Goal: Complete application form: Complete application form

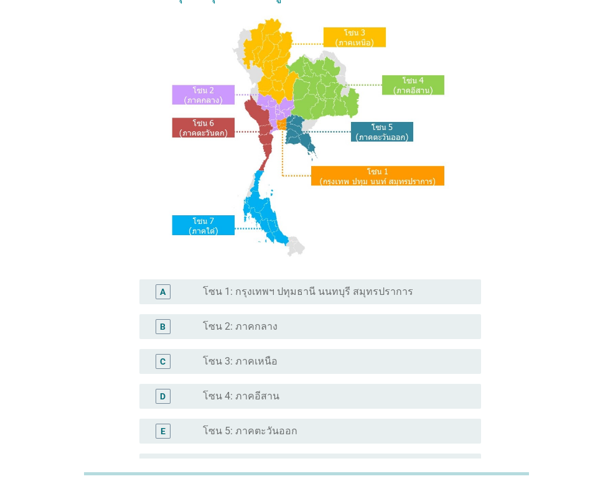
scroll to position [249, 0]
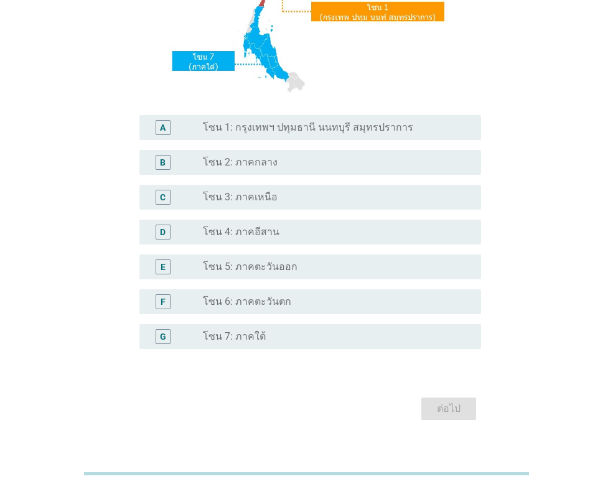
click at [400, 128] on div "radio_button_unchecked โซน 1: กรุงเทพฯ ปทุมธานี นนทบุรี สมุทรปราการ" at bounding box center [332, 127] width 258 height 12
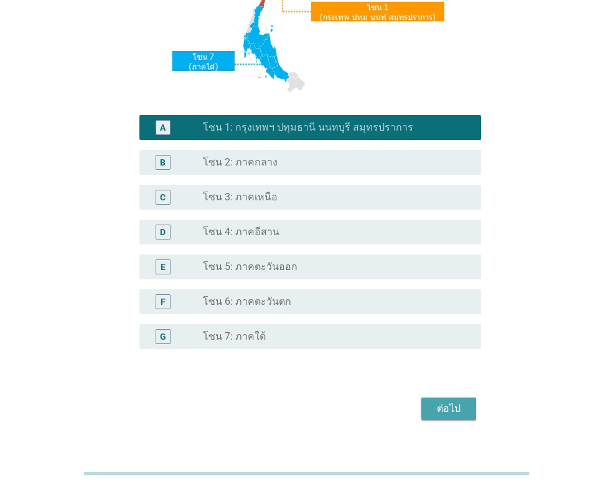
click at [459, 416] on div "ต่อไป" at bounding box center [448, 409] width 35 height 15
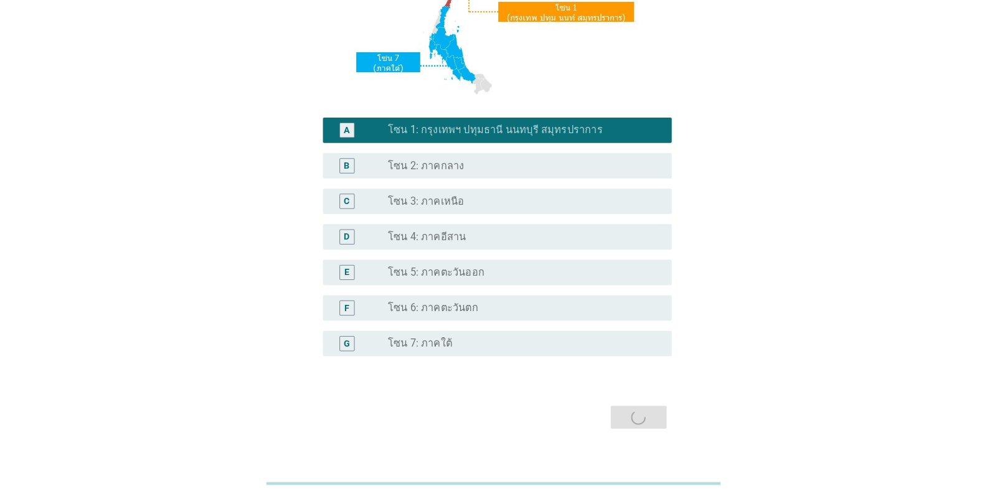
scroll to position [0, 0]
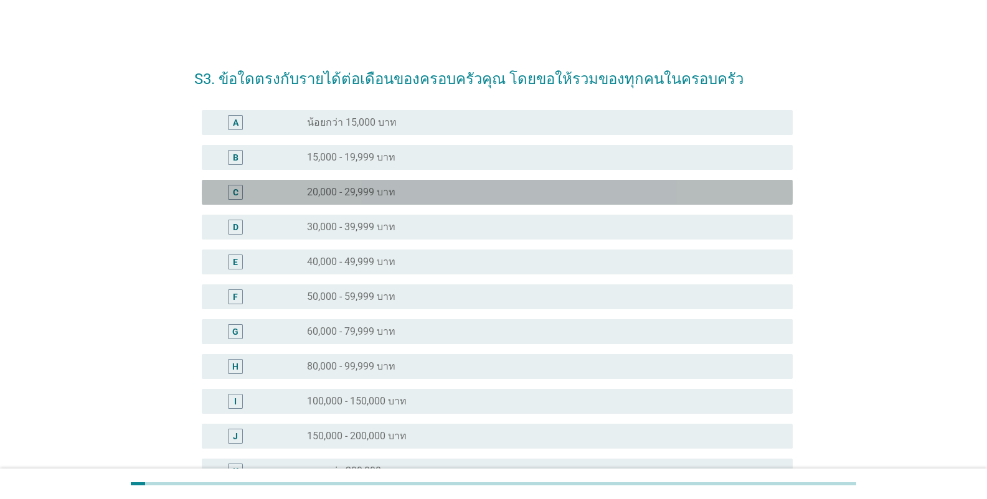
click at [334, 195] on label "20,000 - 29,999 บาท" at bounding box center [351, 192] width 88 height 12
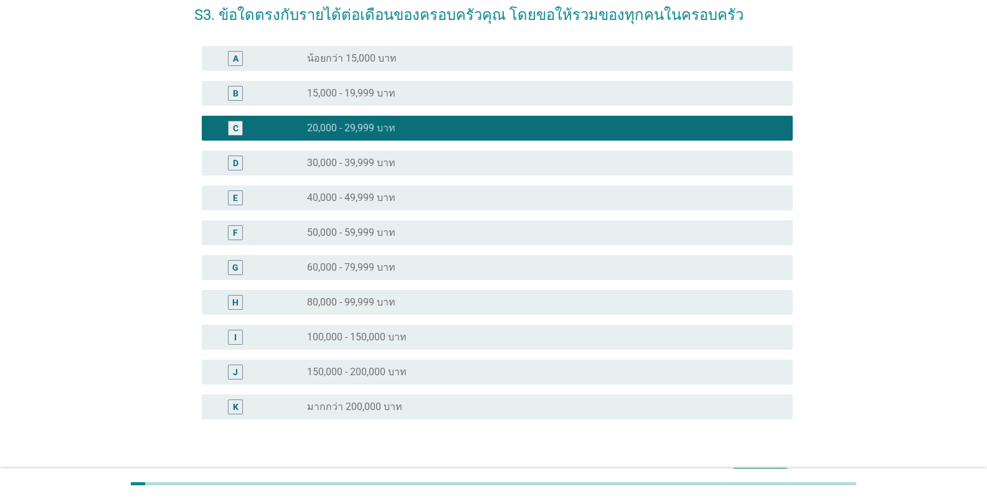
scroll to position [144, 0]
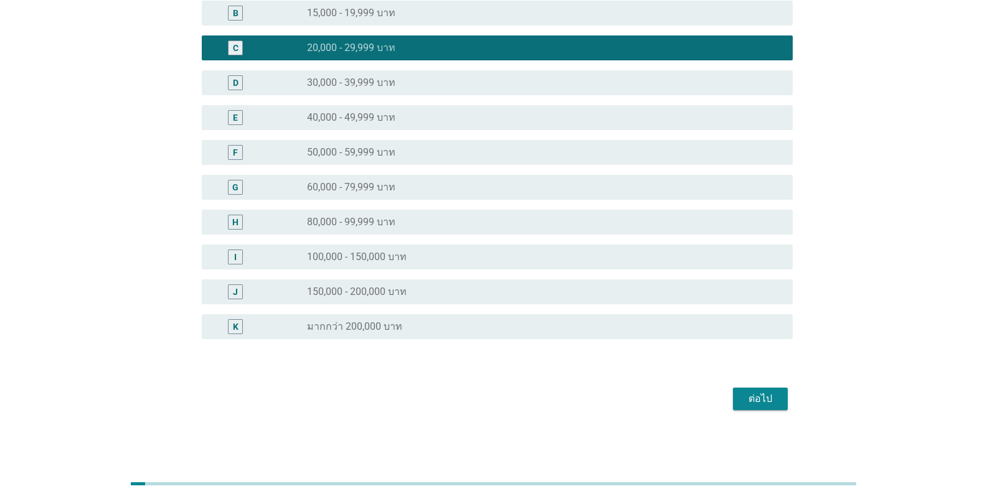
click at [613, 401] on div "ต่อไป" at bounding box center [760, 399] width 35 height 15
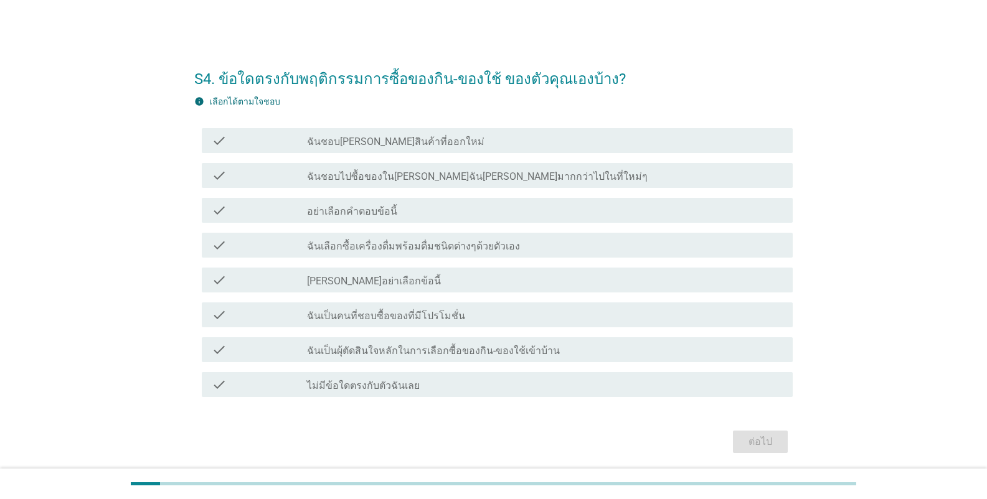
click at [514, 136] on div "check_box_outline_blank ฉันชอบ[PERSON_NAME]สินค้าที่ออกใหม่" at bounding box center [545, 140] width 476 height 15
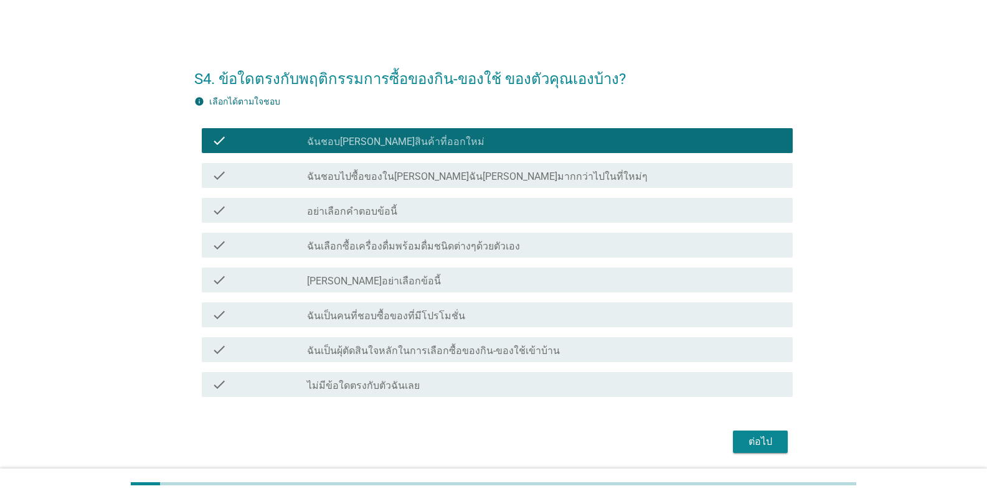
click at [479, 313] on div "check_box_outline_blank ฉันเป็นคนที่ชอบซื้อของที่มีโปรโมชั่น" at bounding box center [545, 315] width 476 height 15
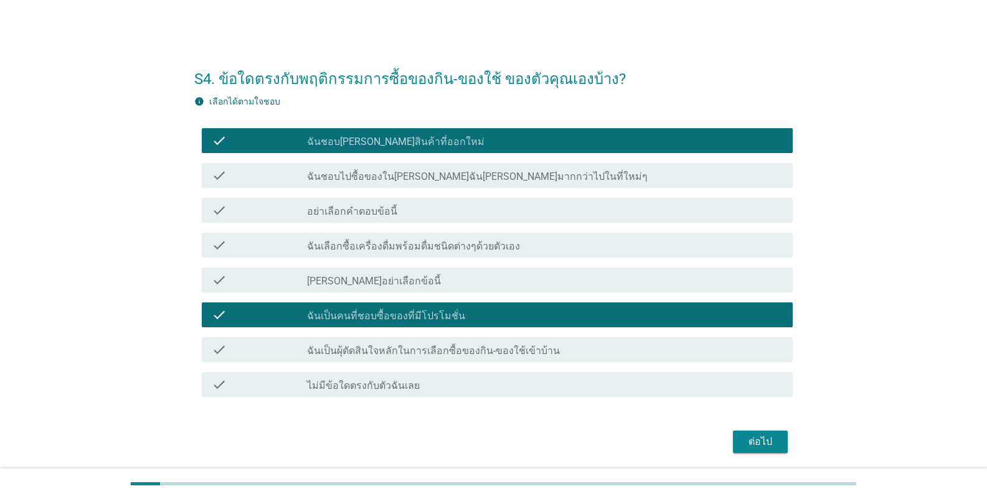
click at [517, 355] on label "ฉันเป็นผุ้ตัดสินใจหลักในการเลือกซื้อของกิน-ของใช้เข้าบ้าน" at bounding box center [433, 351] width 253 height 12
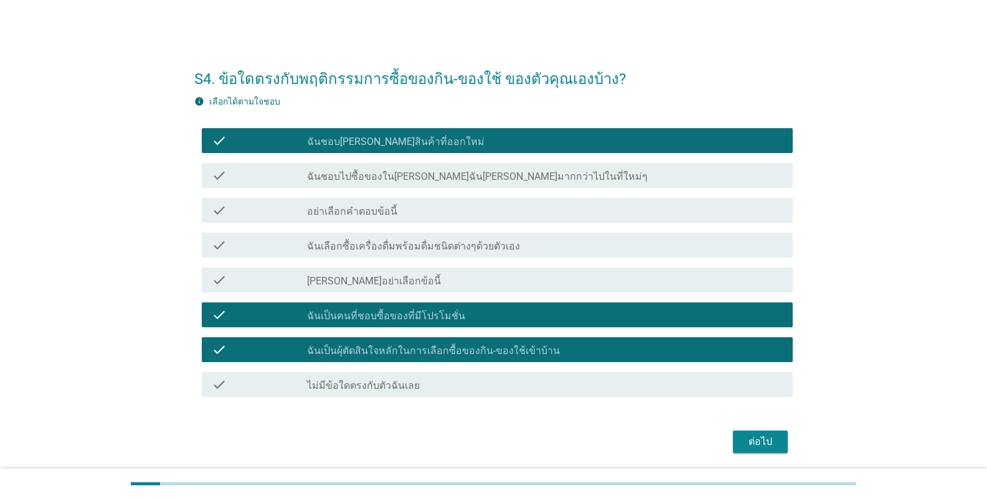
click at [613, 437] on div "ต่อไป" at bounding box center [760, 442] width 35 height 15
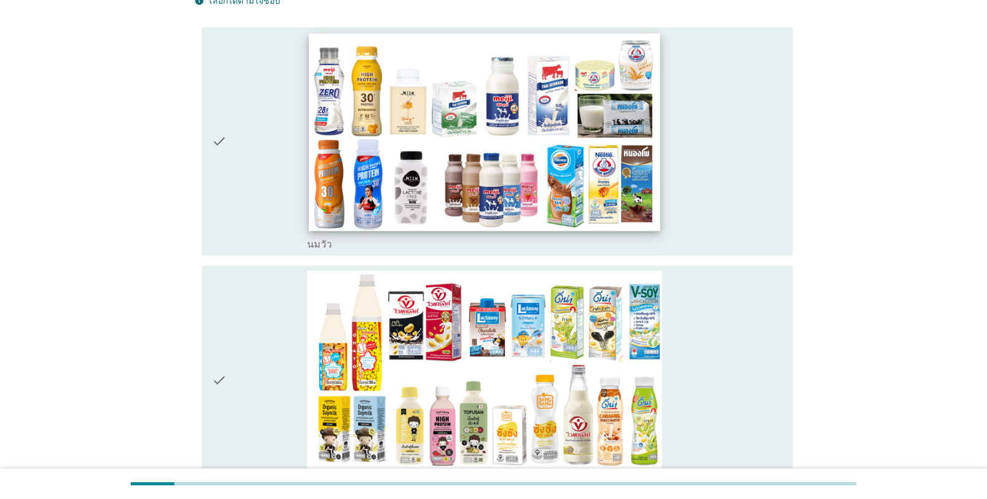
scroll to position [187, 0]
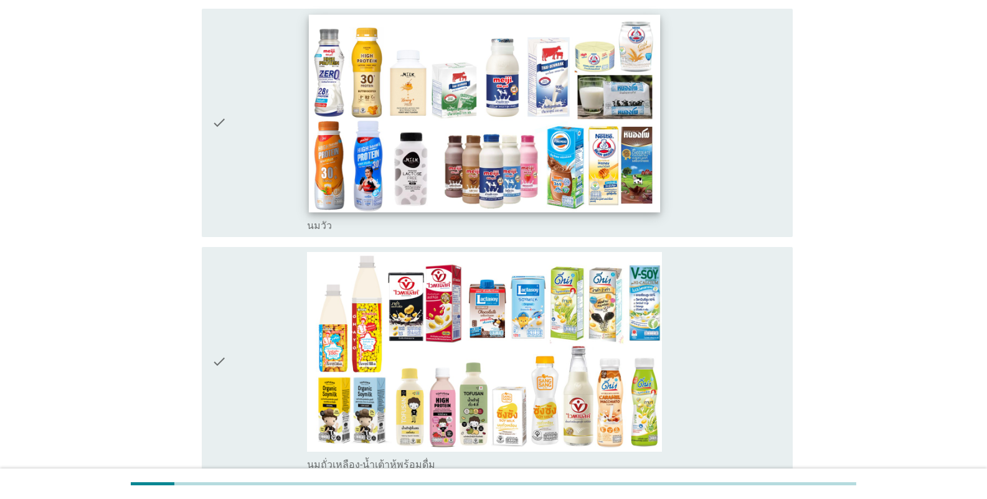
click at [608, 134] on img at bounding box center [485, 113] width 352 height 198
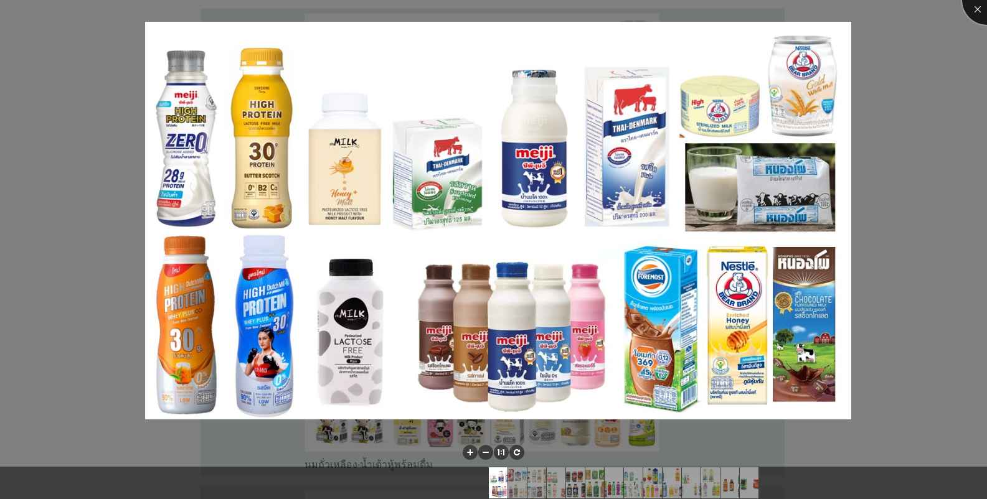
click at [613, 4] on div at bounding box center [987, 0] width 50 height 50
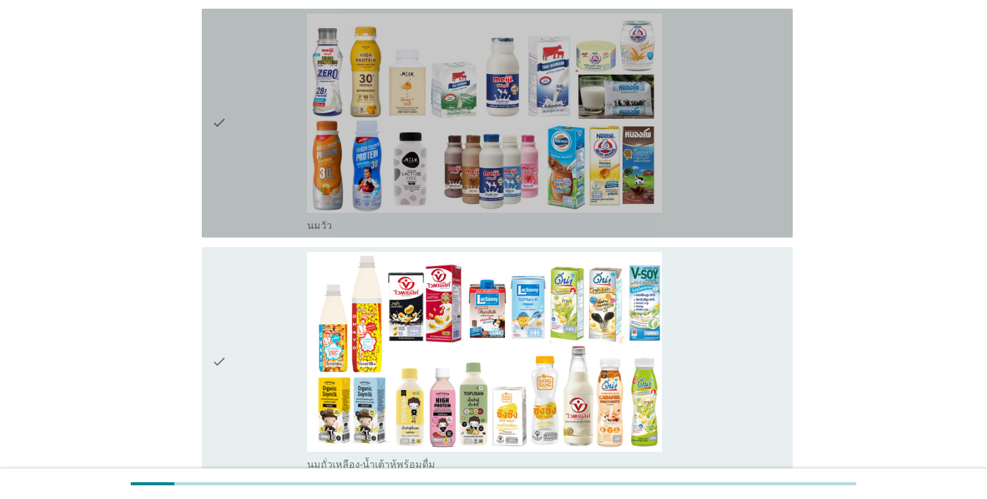
click at [237, 126] on div "check" at bounding box center [259, 123] width 95 height 219
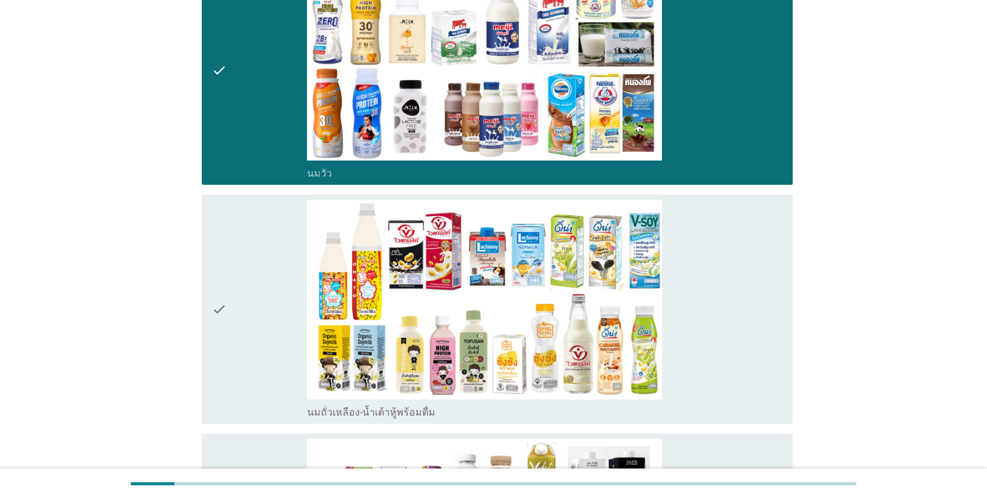
scroll to position [436, 0]
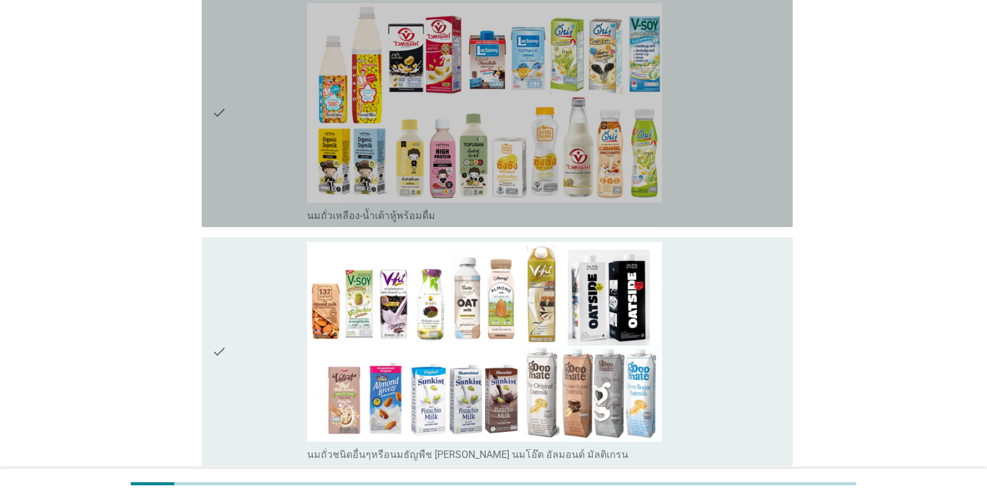
click at [237, 133] on div "check" at bounding box center [259, 112] width 95 height 219
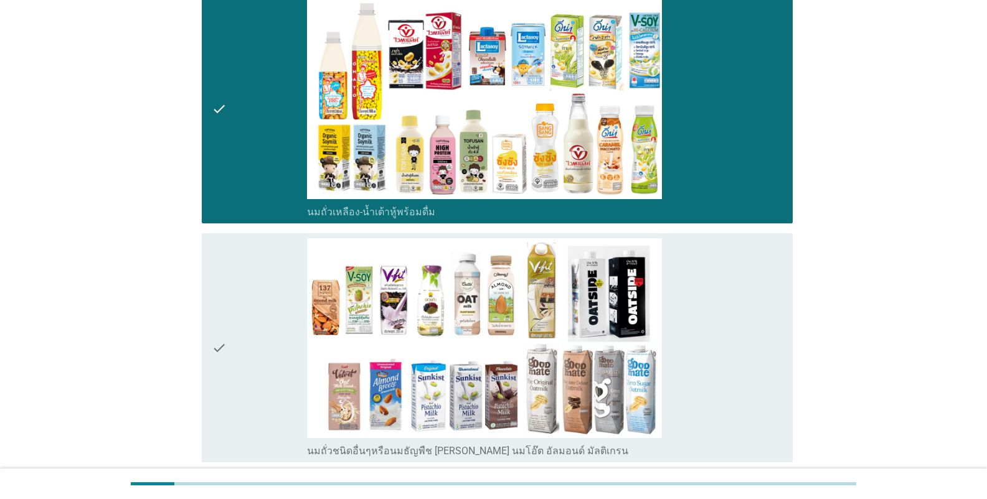
scroll to position [560, 0]
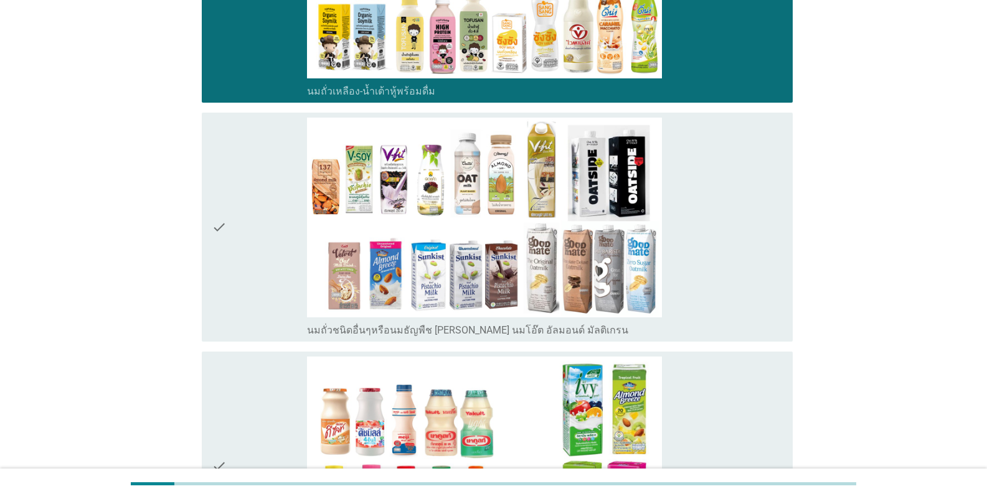
click at [228, 256] on div "check" at bounding box center [259, 227] width 95 height 219
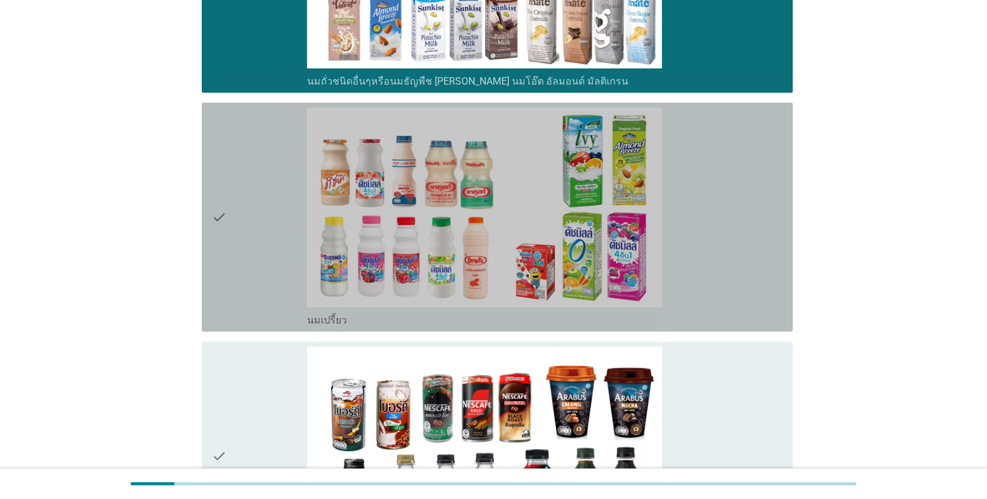
click at [227, 216] on div "check" at bounding box center [259, 217] width 95 height 219
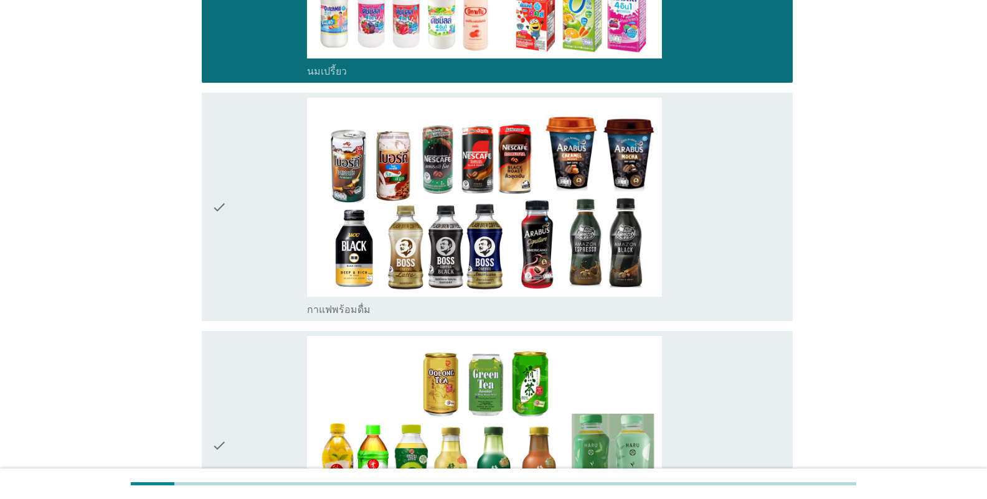
click at [226, 214] on icon "check" at bounding box center [219, 207] width 15 height 219
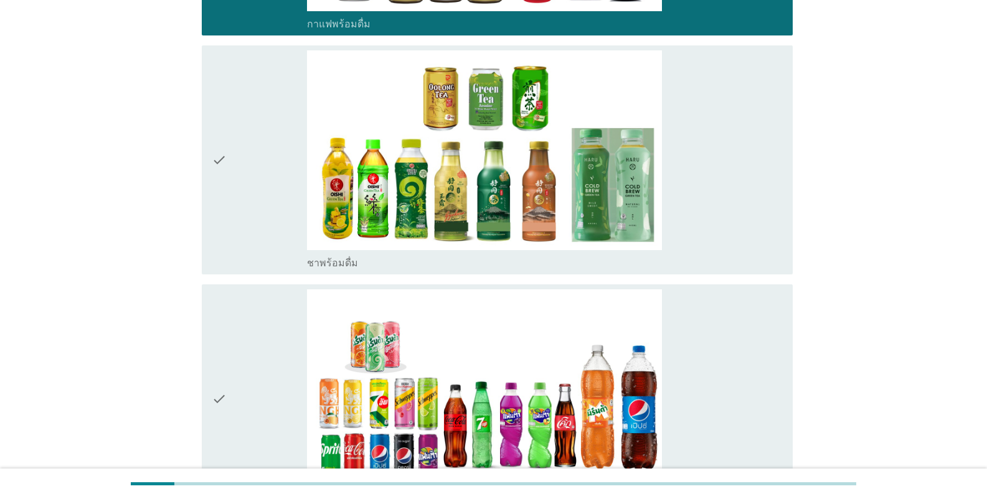
scroll to position [1557, 0]
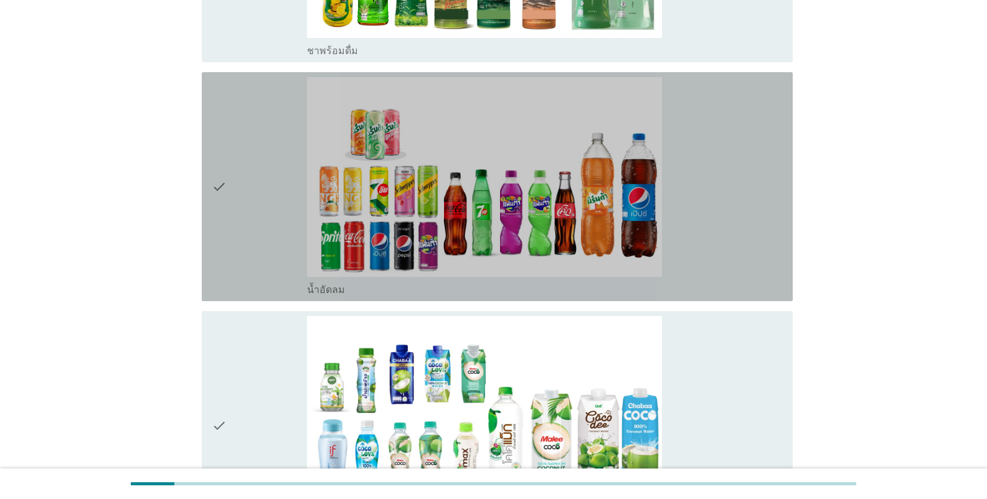
click at [234, 209] on div "check" at bounding box center [259, 186] width 95 height 219
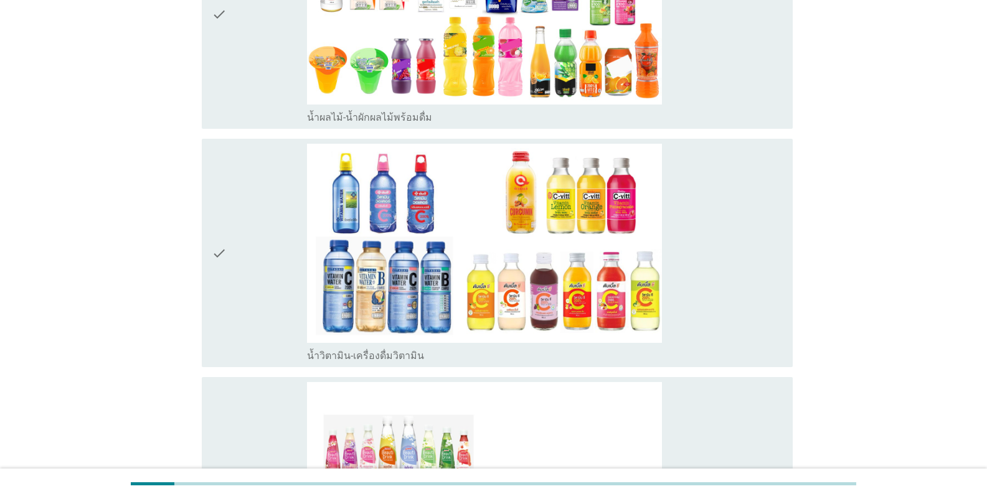
scroll to position [2241, 0]
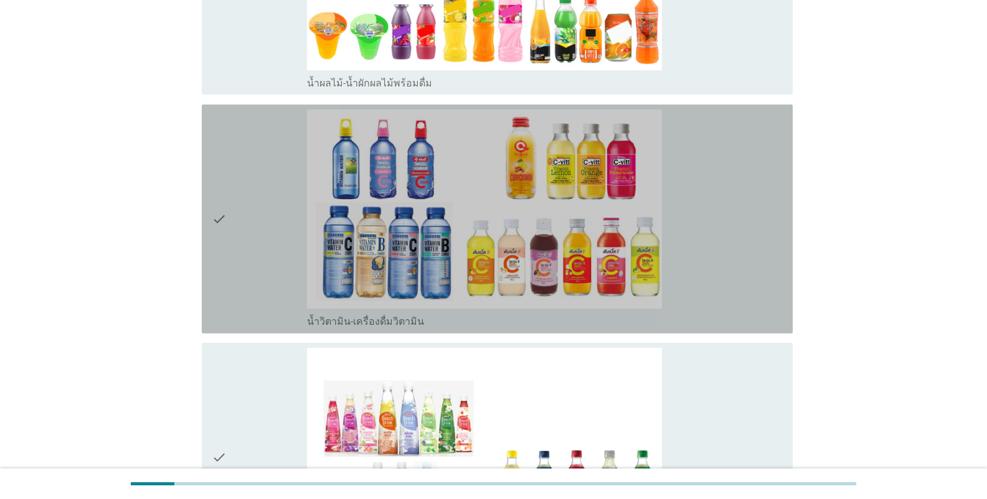
click at [269, 258] on div "check" at bounding box center [259, 219] width 95 height 219
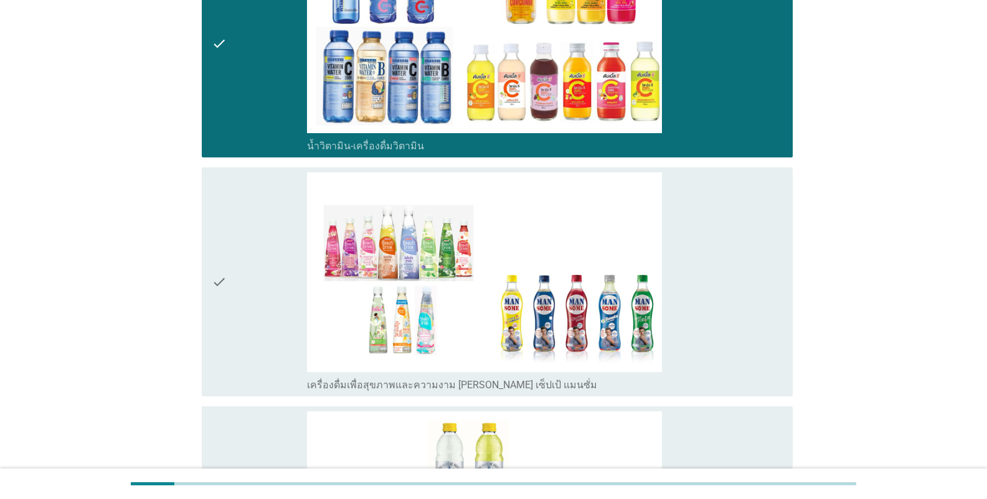
scroll to position [2615, 0]
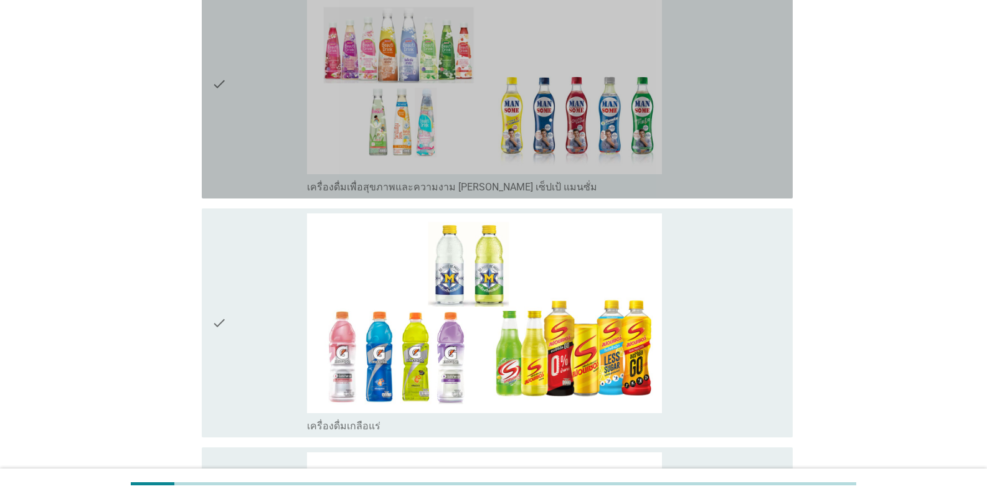
click at [243, 122] on div "check" at bounding box center [259, 83] width 95 height 219
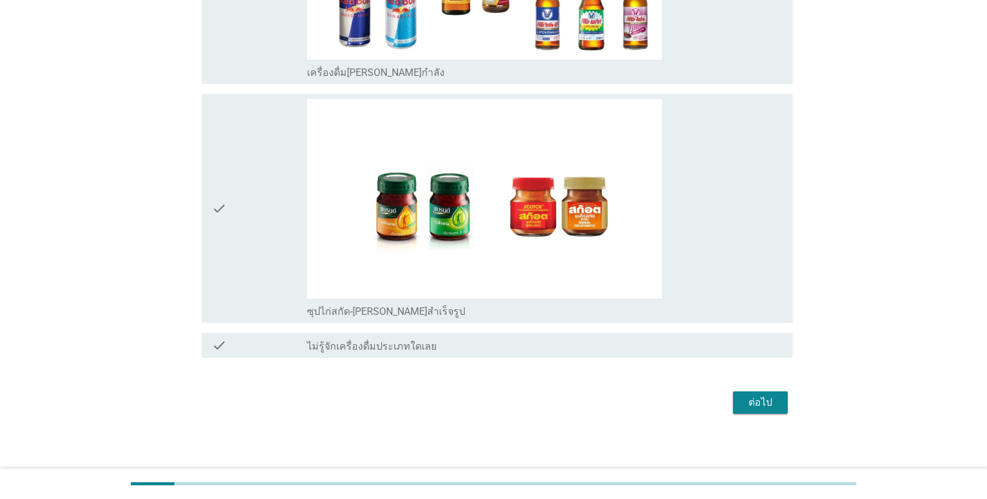
scroll to position [3211, 0]
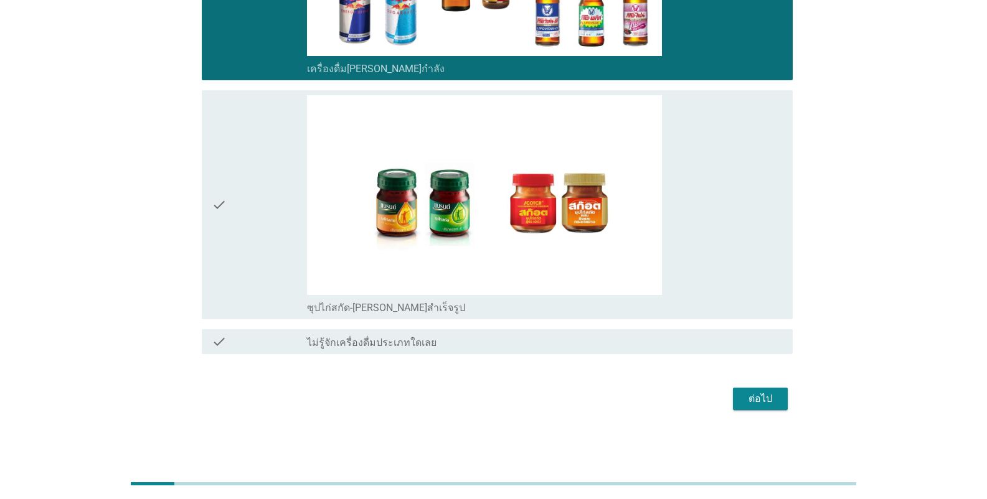
click at [613, 397] on div "ต่อไป" at bounding box center [760, 399] width 35 height 15
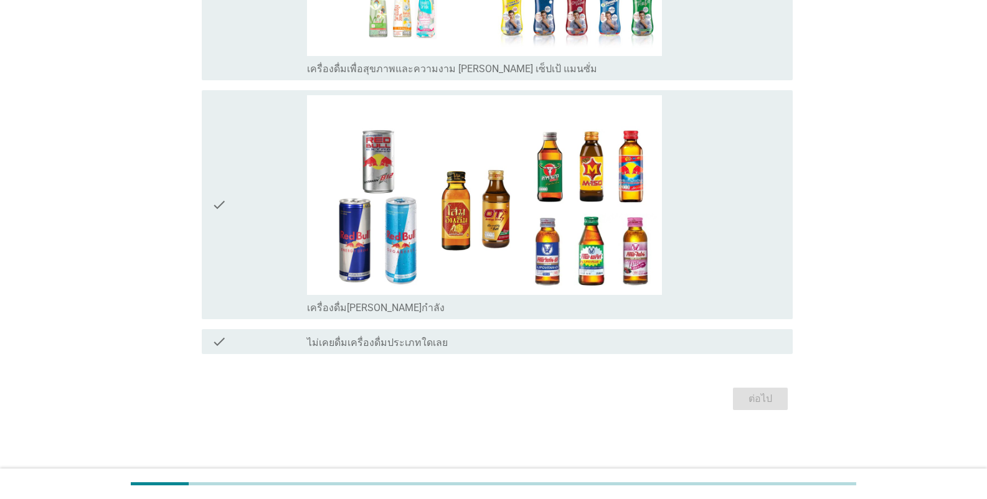
scroll to position [0, 0]
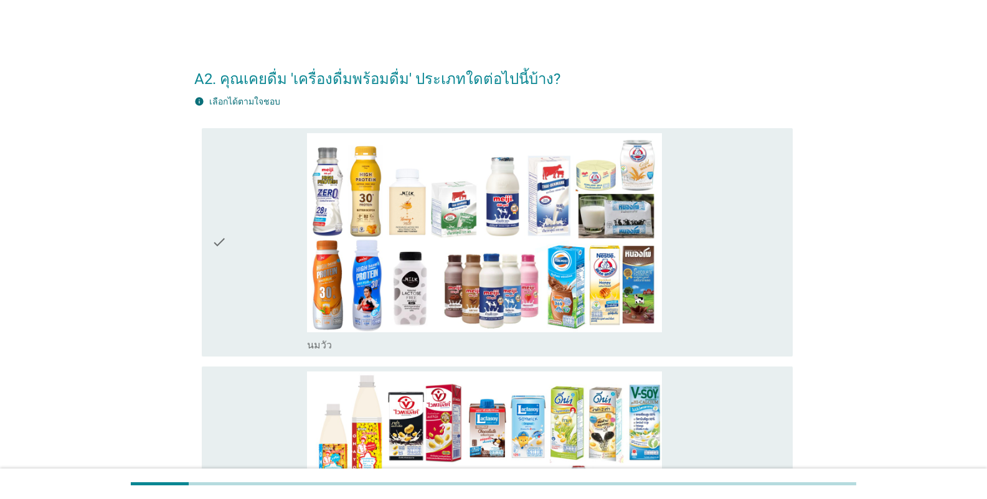
click at [229, 294] on div "check" at bounding box center [259, 242] width 95 height 219
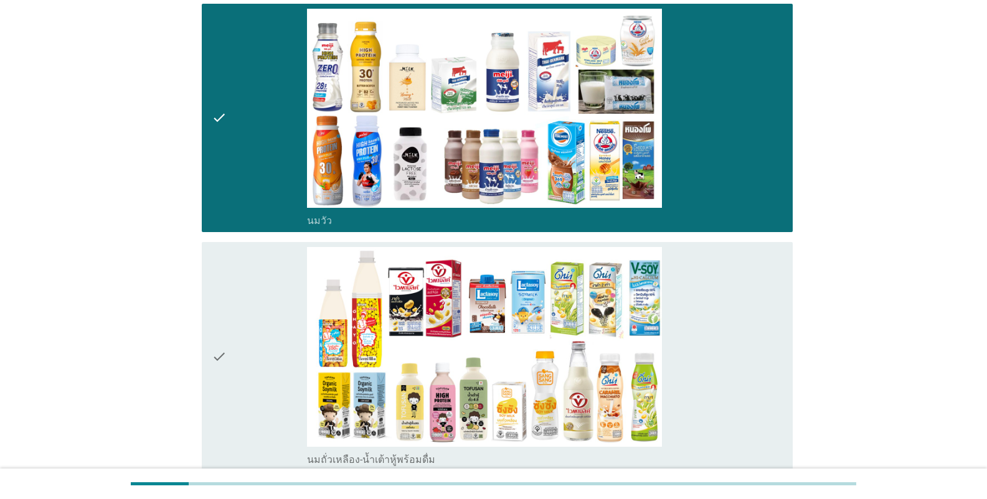
click at [235, 307] on div "check" at bounding box center [259, 356] width 95 height 219
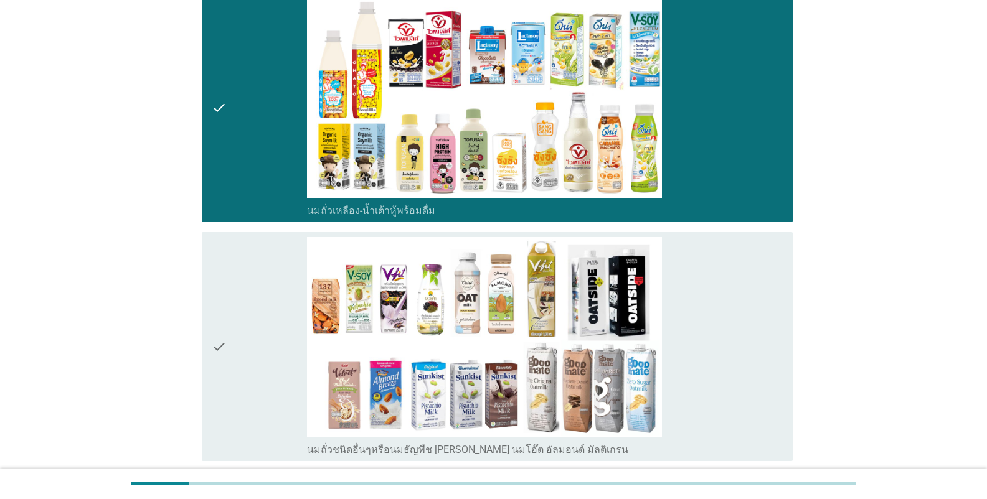
scroll to position [747, 0]
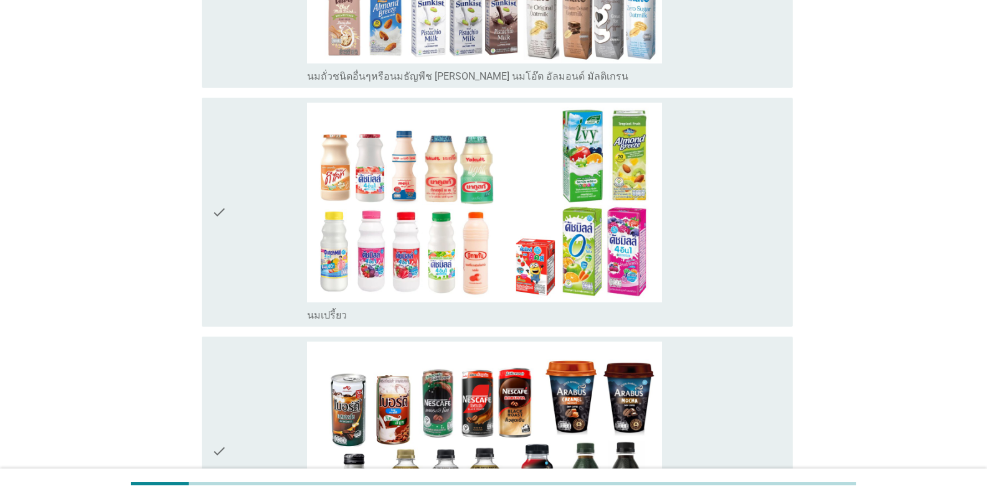
click at [219, 258] on icon "check" at bounding box center [219, 212] width 15 height 219
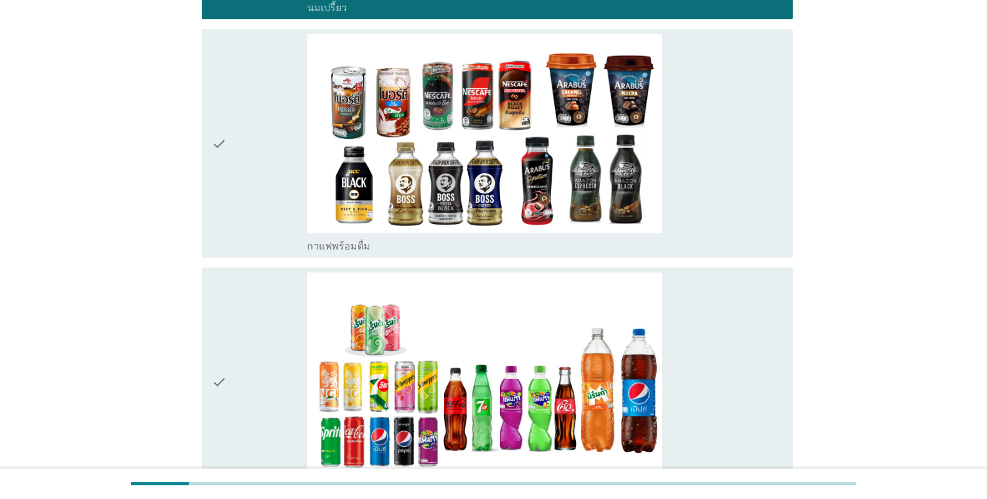
scroll to position [1058, 0]
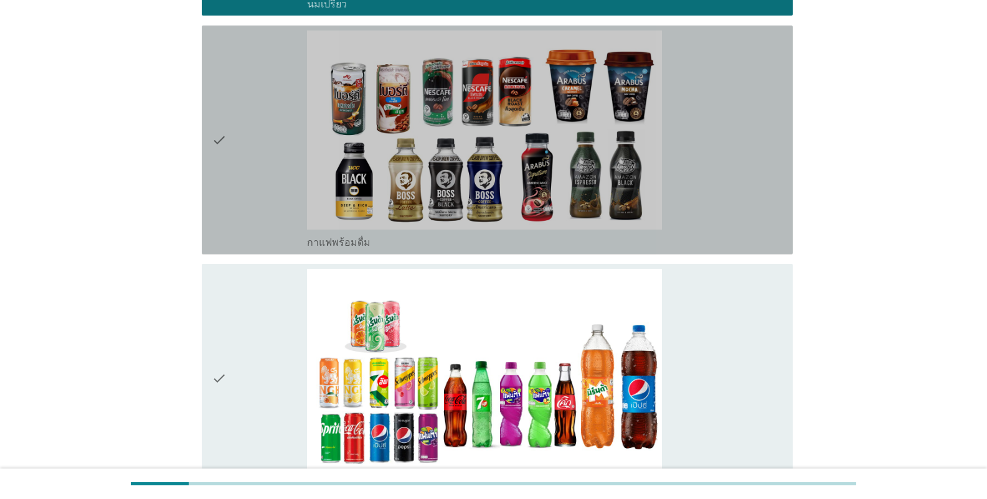
click at [235, 191] on div "check" at bounding box center [259, 140] width 95 height 219
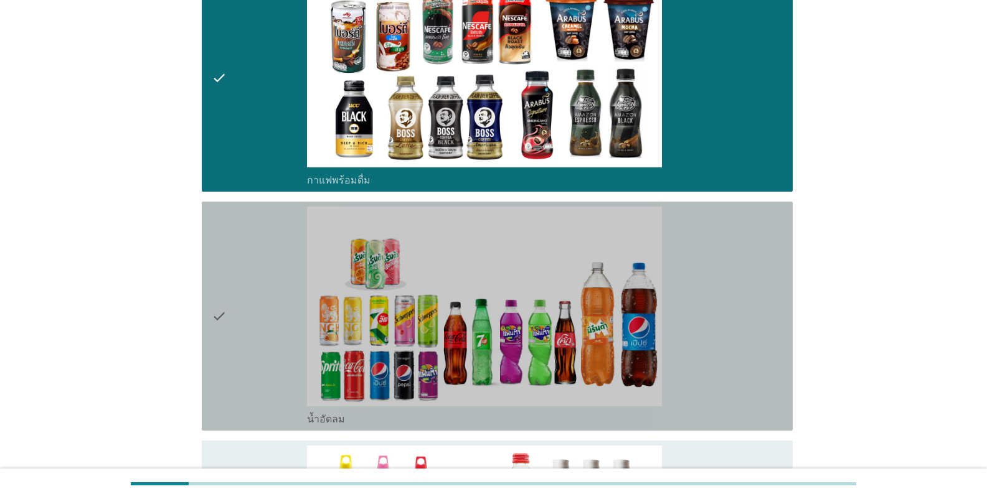
click at [243, 346] on div "check" at bounding box center [259, 316] width 95 height 219
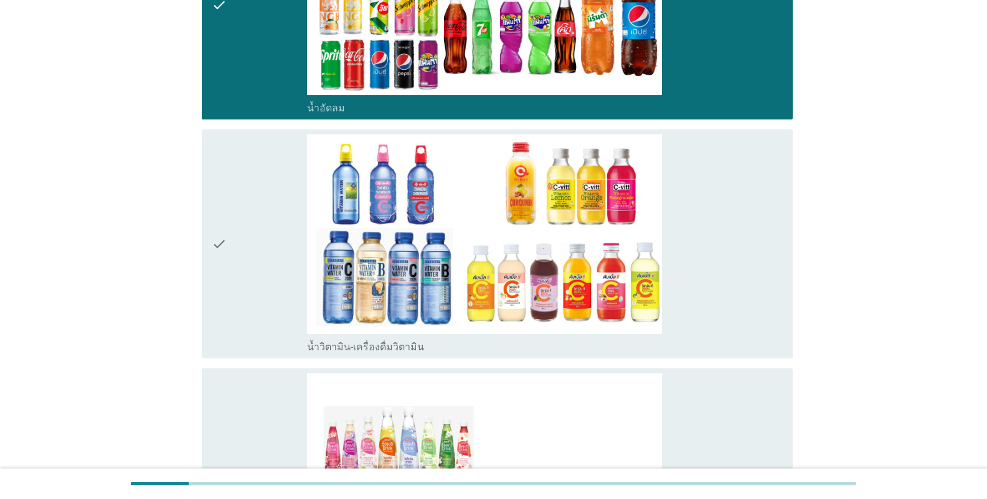
click at [232, 283] on div "check" at bounding box center [259, 243] width 95 height 219
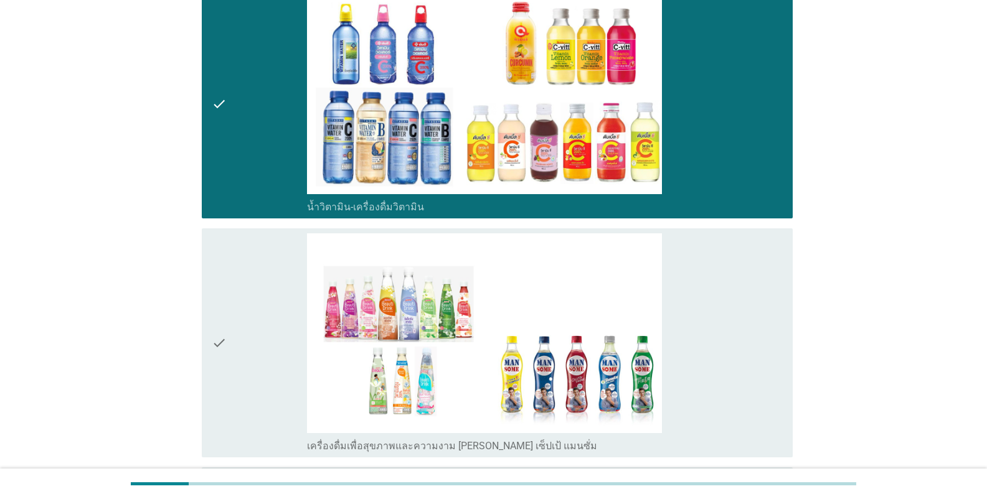
scroll to position [1806, 0]
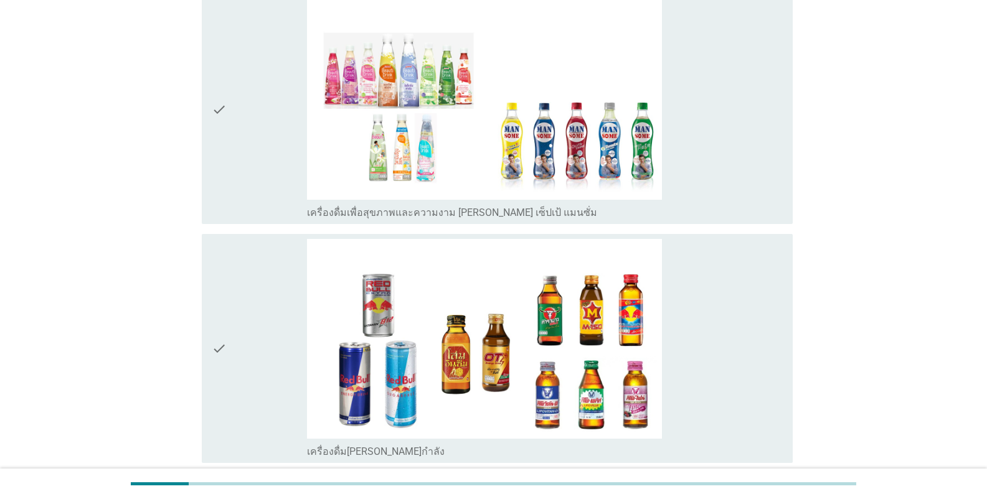
click at [232, 106] on div "check" at bounding box center [259, 109] width 95 height 219
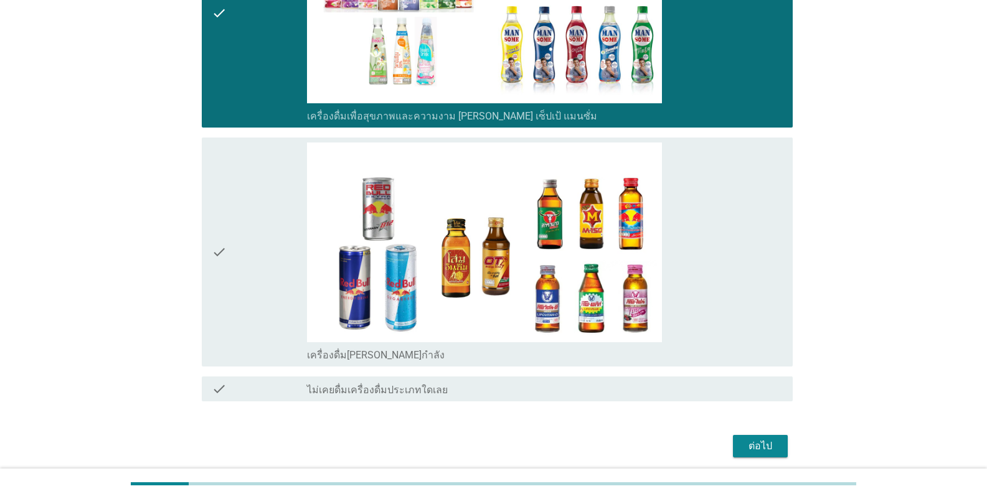
scroll to position [1949, 0]
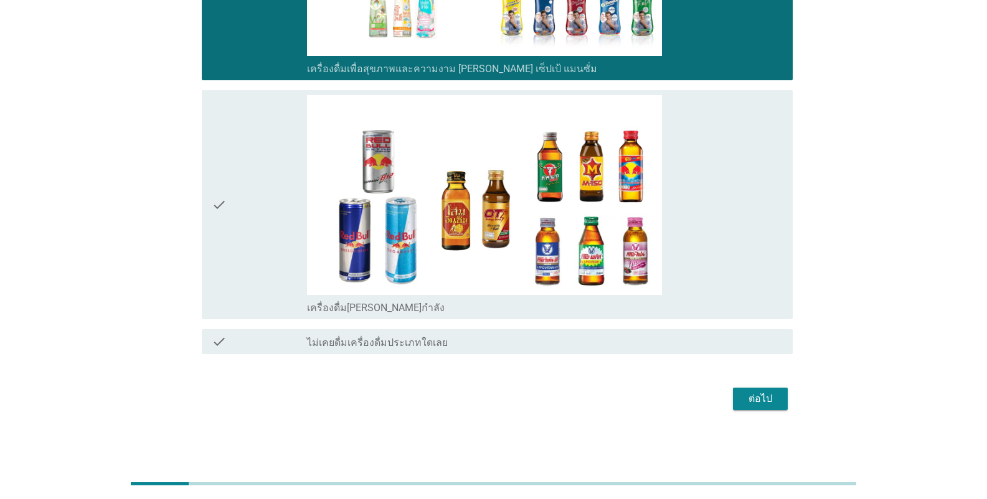
click at [613, 402] on div "ต่อไป" at bounding box center [760, 399] width 35 height 15
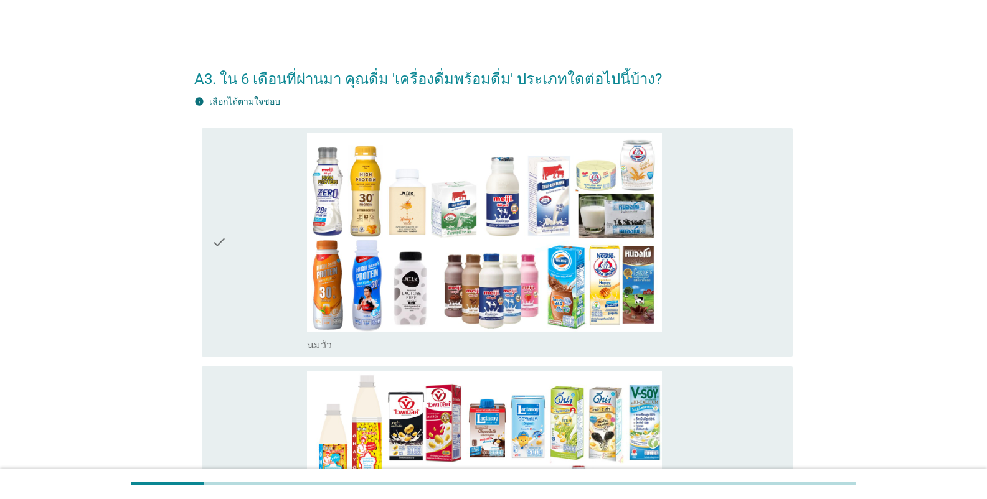
click at [284, 247] on div "check" at bounding box center [259, 242] width 95 height 219
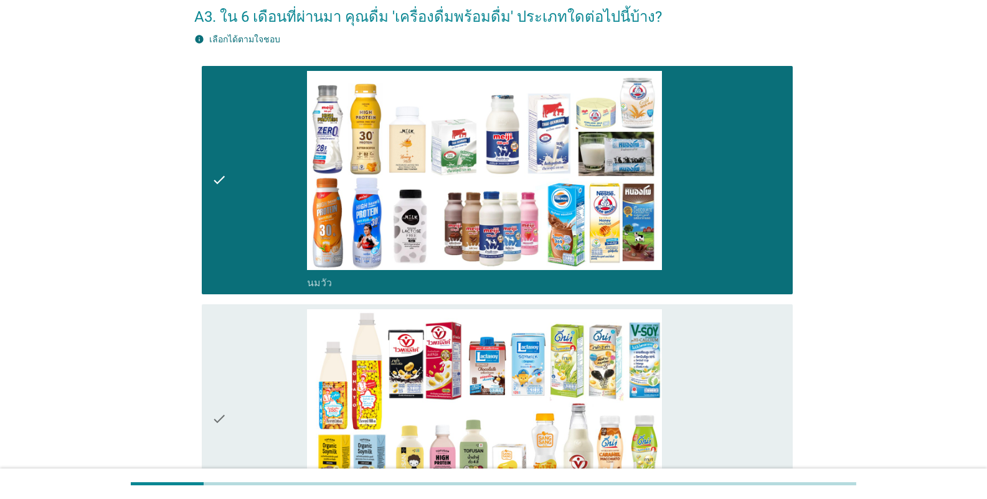
scroll to position [498, 0]
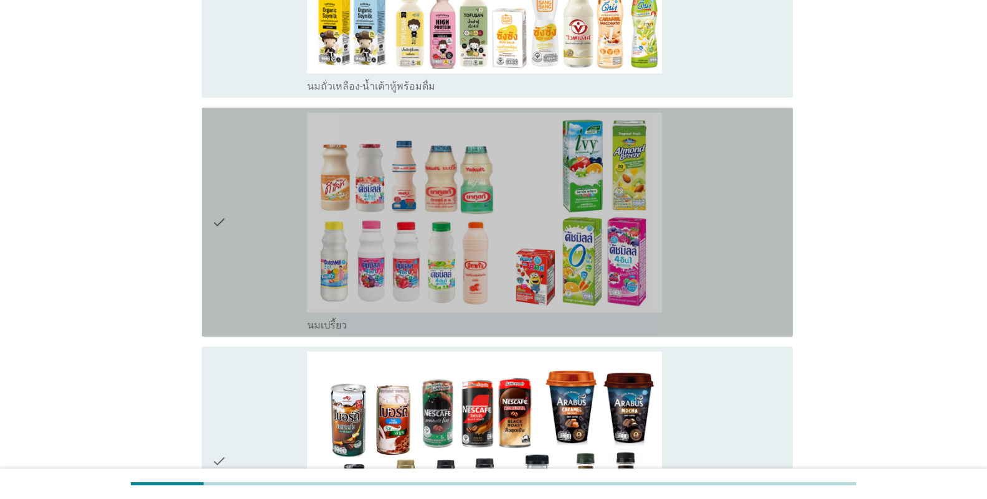
click at [225, 243] on icon "check" at bounding box center [219, 222] width 15 height 219
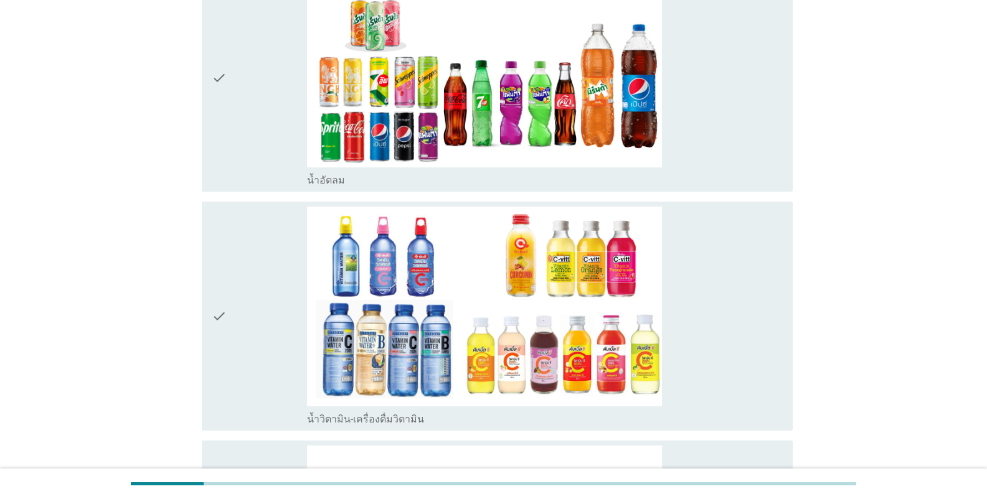
click at [227, 104] on div "check" at bounding box center [259, 77] width 95 height 219
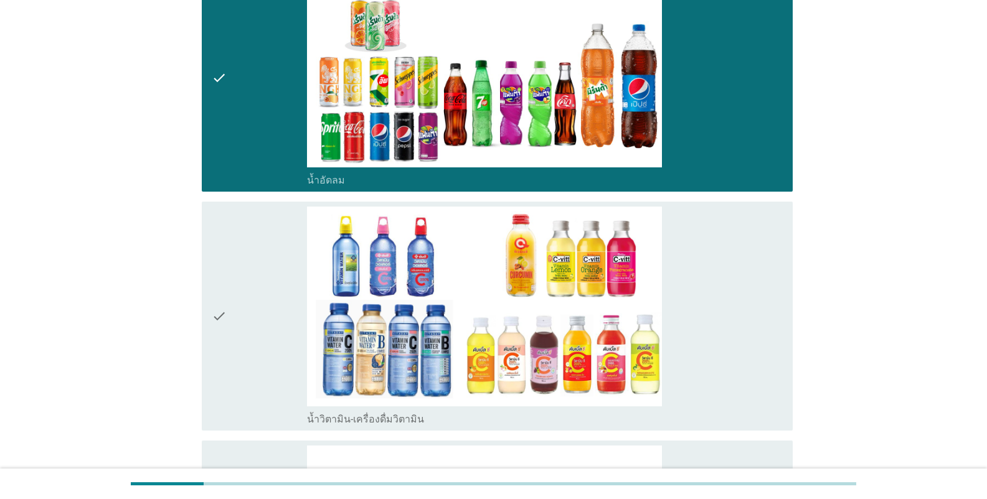
scroll to position [1472, 0]
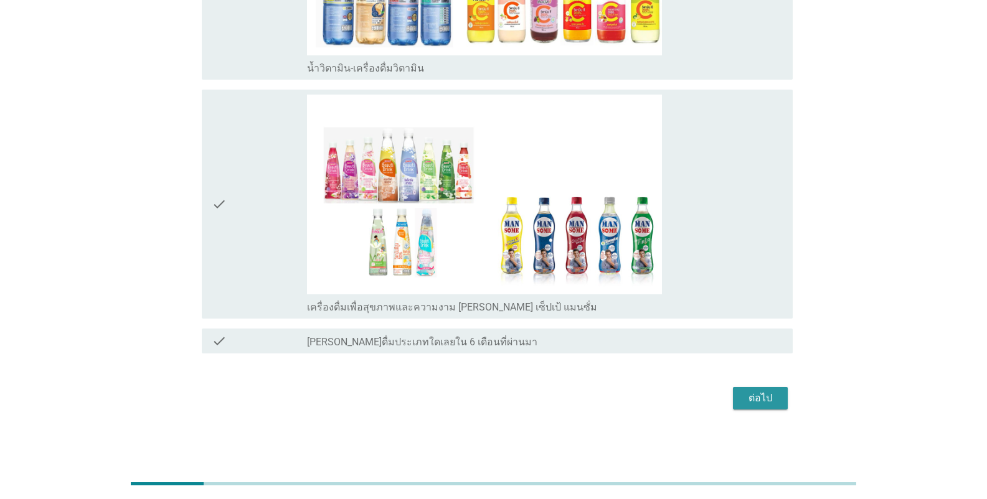
click at [613, 398] on div "ต่อไป" at bounding box center [760, 398] width 35 height 15
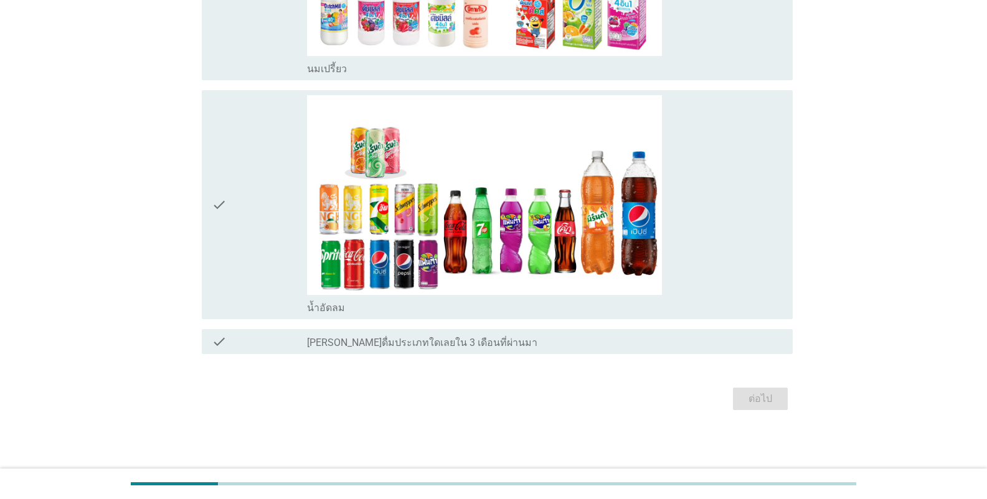
scroll to position [0, 0]
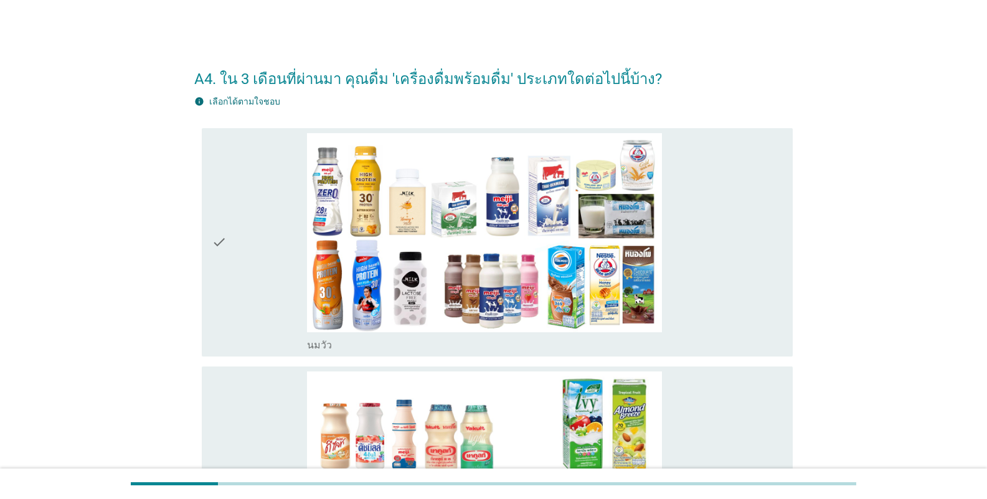
click at [269, 264] on div "check" at bounding box center [259, 242] width 95 height 219
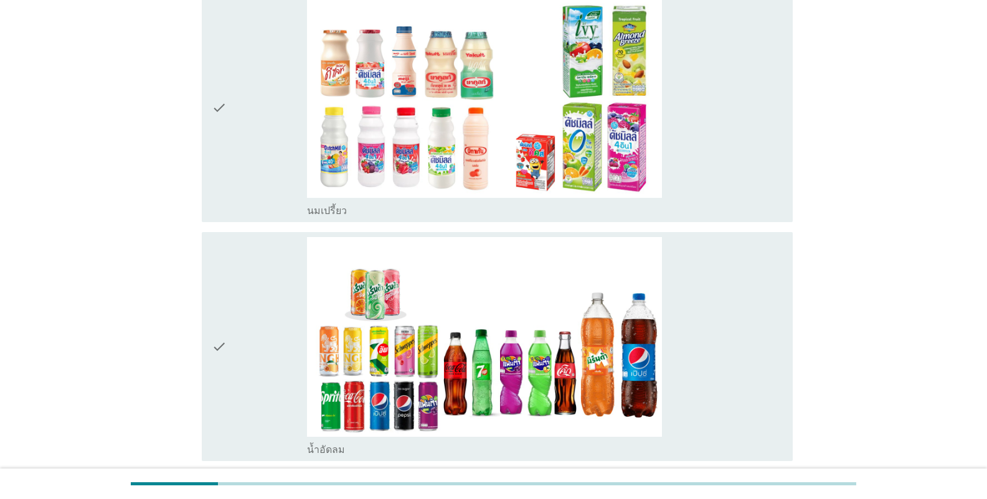
click at [280, 118] on div "check" at bounding box center [259, 107] width 95 height 219
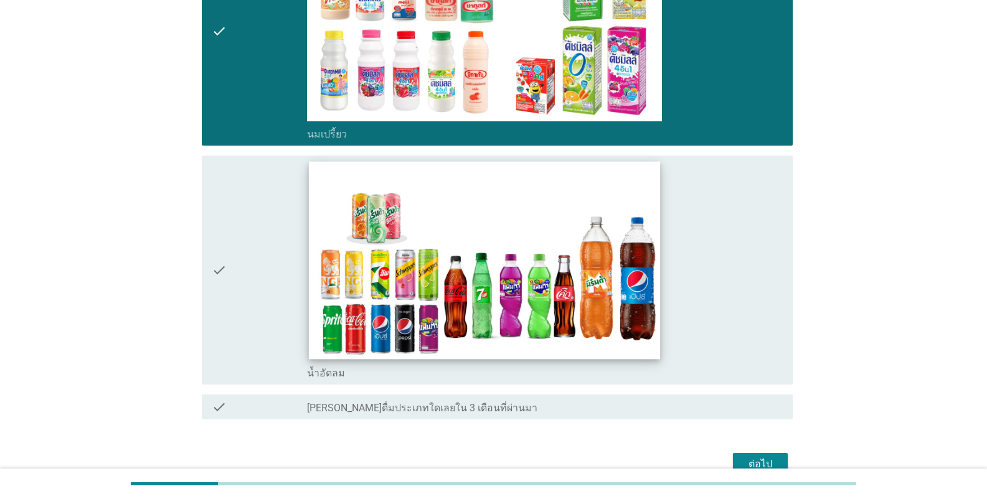
scroll to position [516, 0]
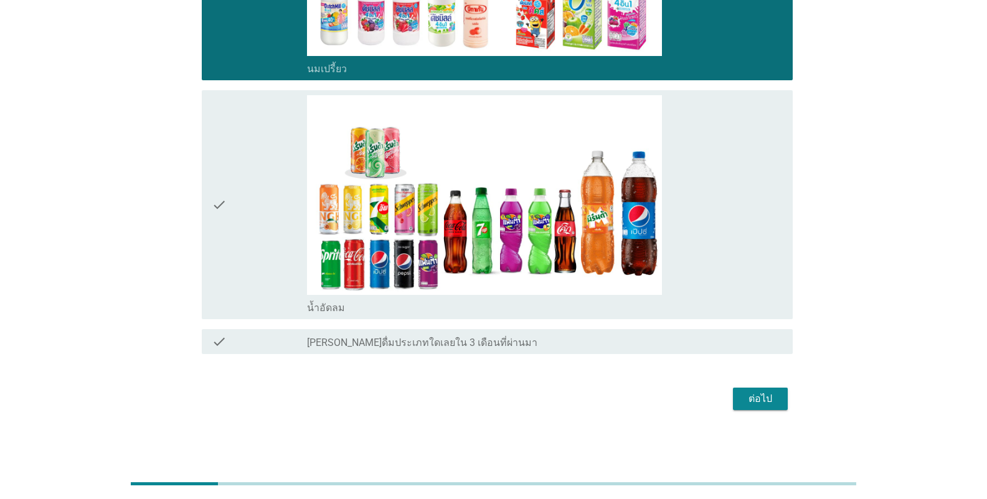
click at [613, 400] on div "ต่อไป" at bounding box center [760, 399] width 35 height 15
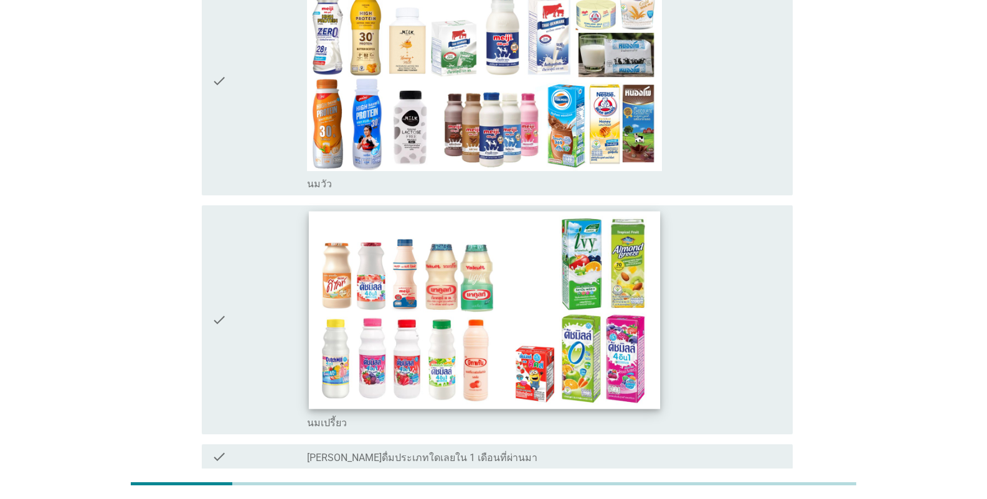
scroll to position [0, 0]
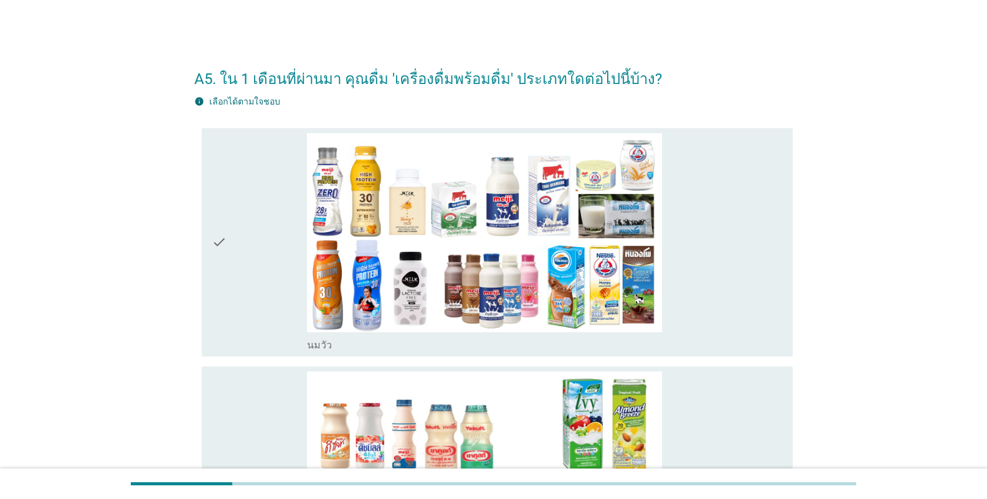
click at [237, 201] on div "check" at bounding box center [259, 242] width 95 height 219
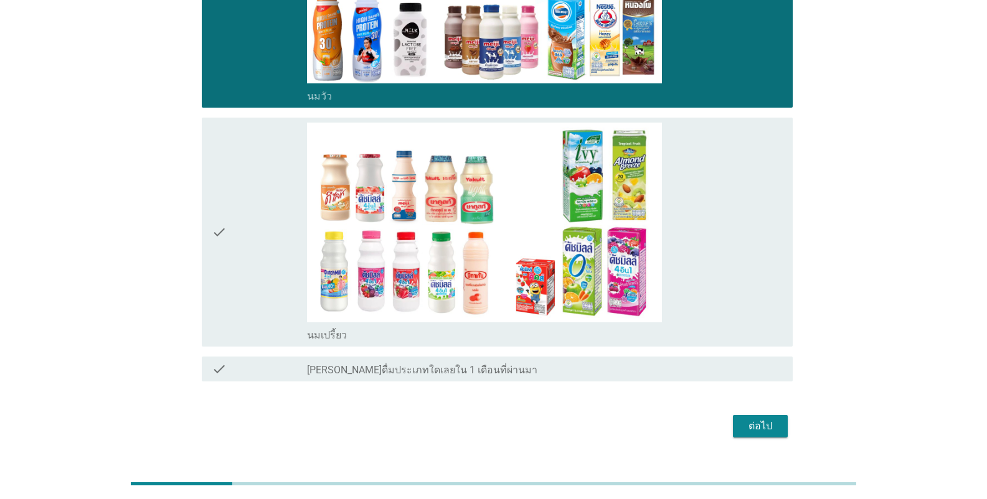
click at [244, 234] on div "check" at bounding box center [259, 232] width 95 height 219
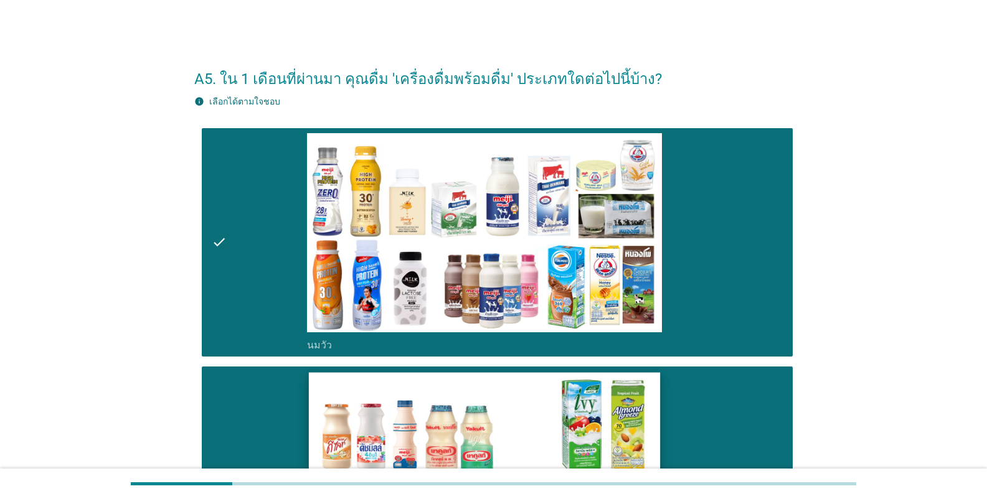
scroll to position [277, 0]
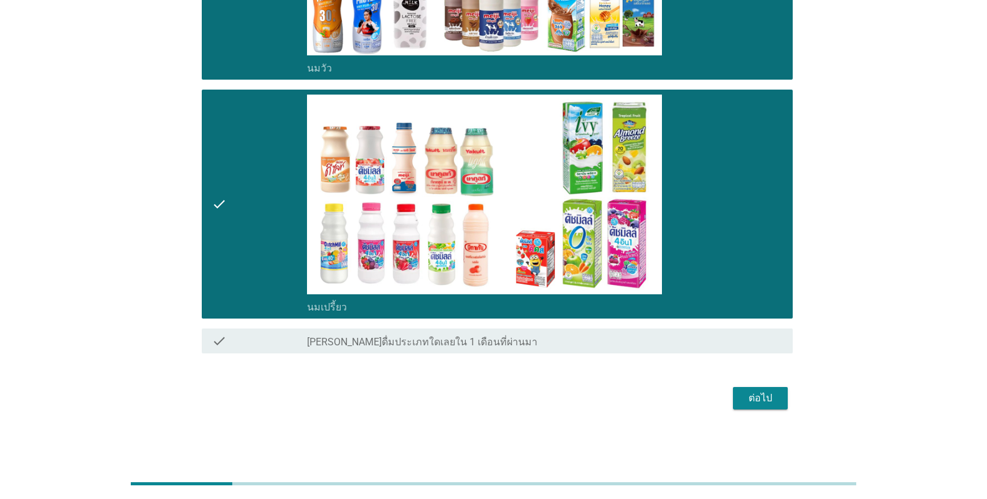
click at [613, 392] on div "ต่อไป" at bounding box center [760, 398] width 35 height 15
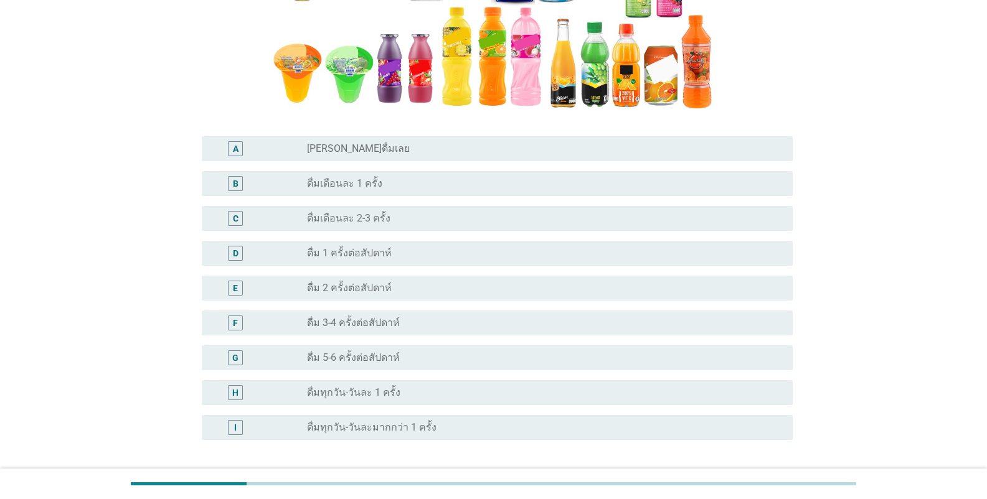
scroll to position [311, 0]
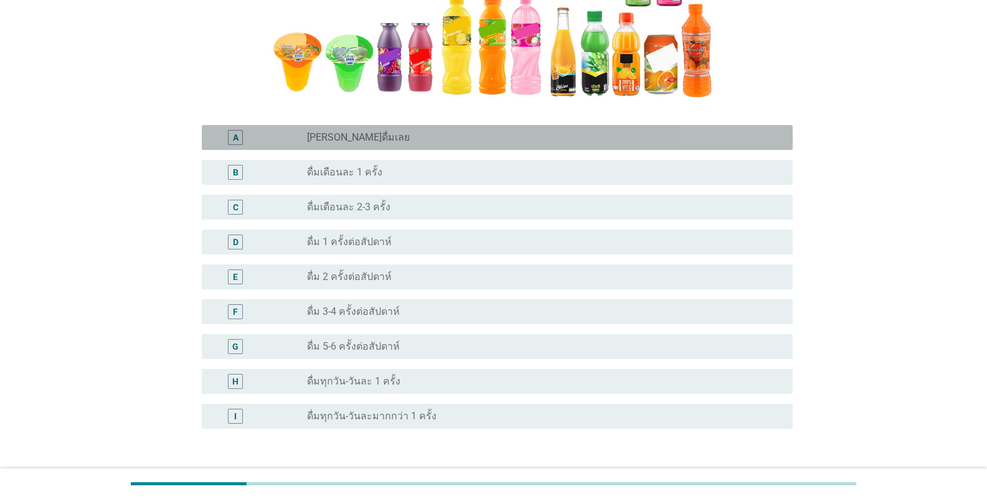
click at [466, 148] on div "A radio_button_unchecked [PERSON_NAME]ดื่มเลย" at bounding box center [497, 137] width 591 height 25
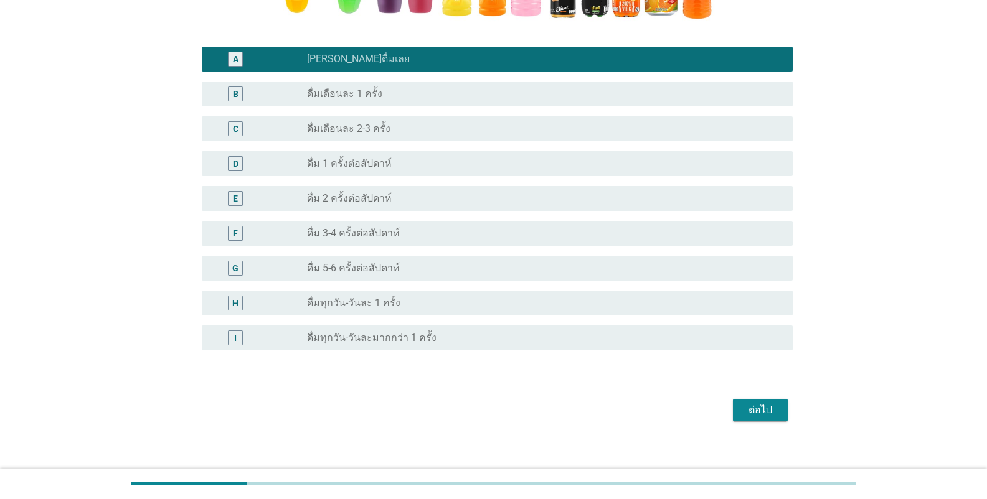
scroll to position [402, 0]
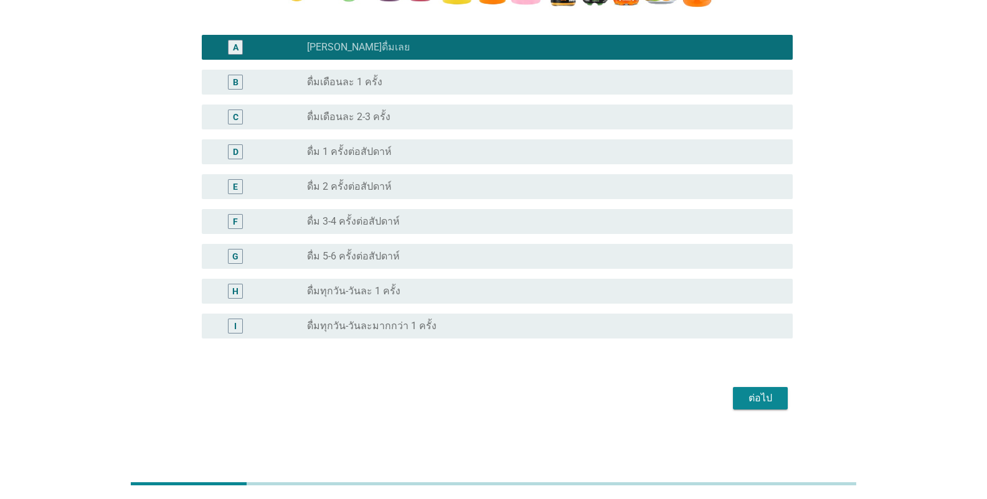
click at [613, 402] on div "ต่อไป" at bounding box center [760, 398] width 35 height 15
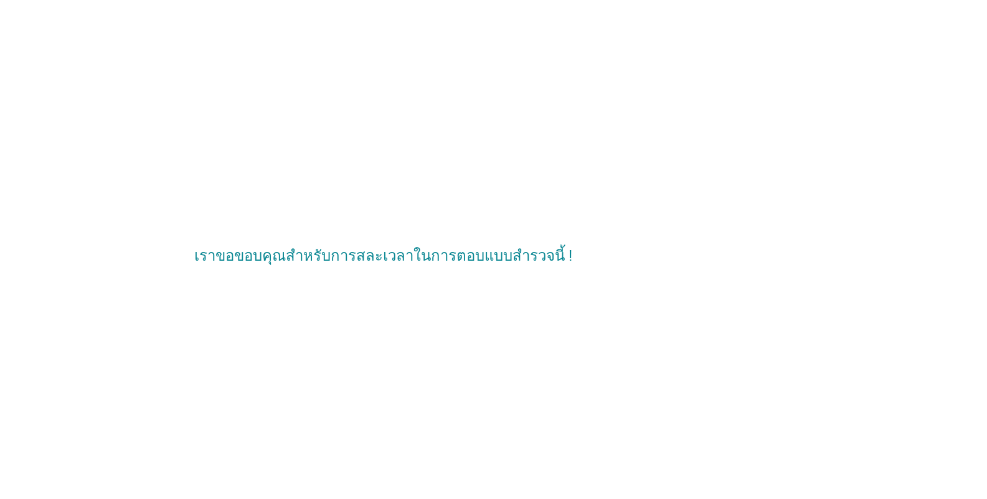
scroll to position [0, 0]
